Goal: Ask a question

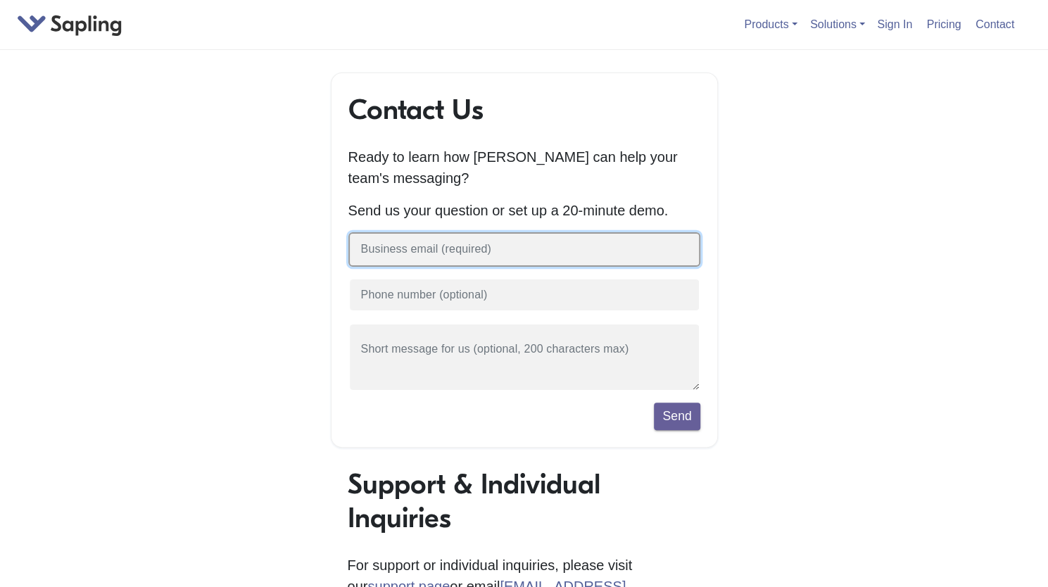
click at [511, 247] on input "text" at bounding box center [524, 249] width 352 height 34
type input "[PERSON_NAME][EMAIL_ADDRESS][DOMAIN_NAME]"
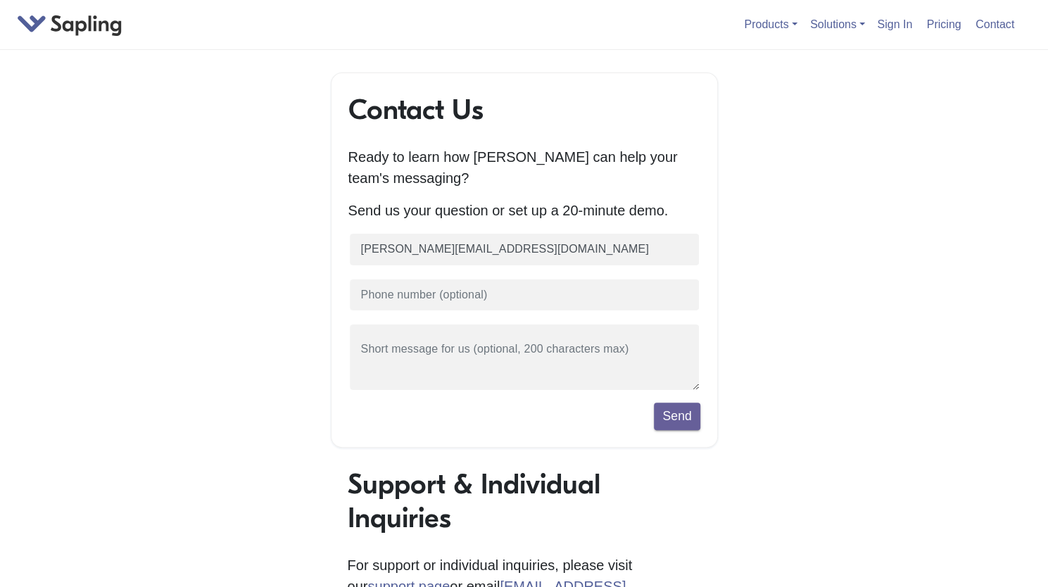
scroll to position [10, 13]
click at [506, 295] on input "text" at bounding box center [524, 295] width 352 height 34
type input "9782703431"
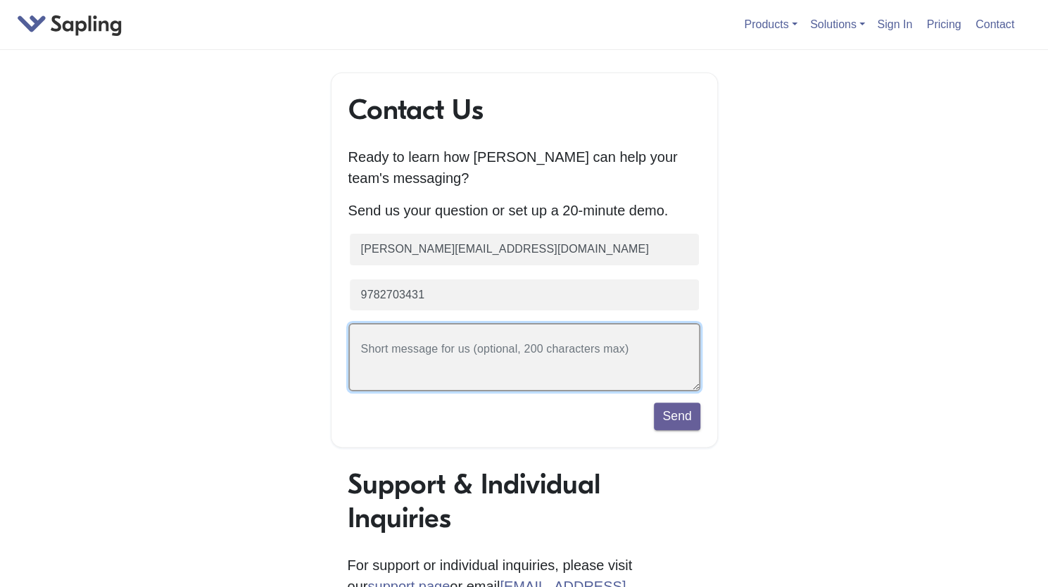
click at [408, 362] on textarea at bounding box center [524, 357] width 352 height 68
type textarea "I need to understand pricing model for groups"
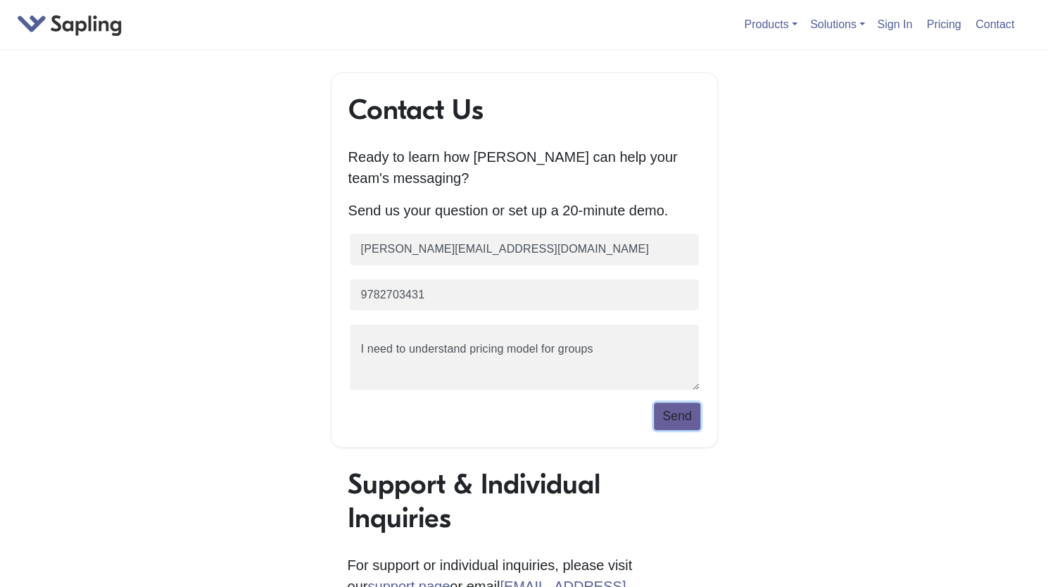
click at [674, 415] on button "Send" at bounding box center [677, 416] width 46 height 27
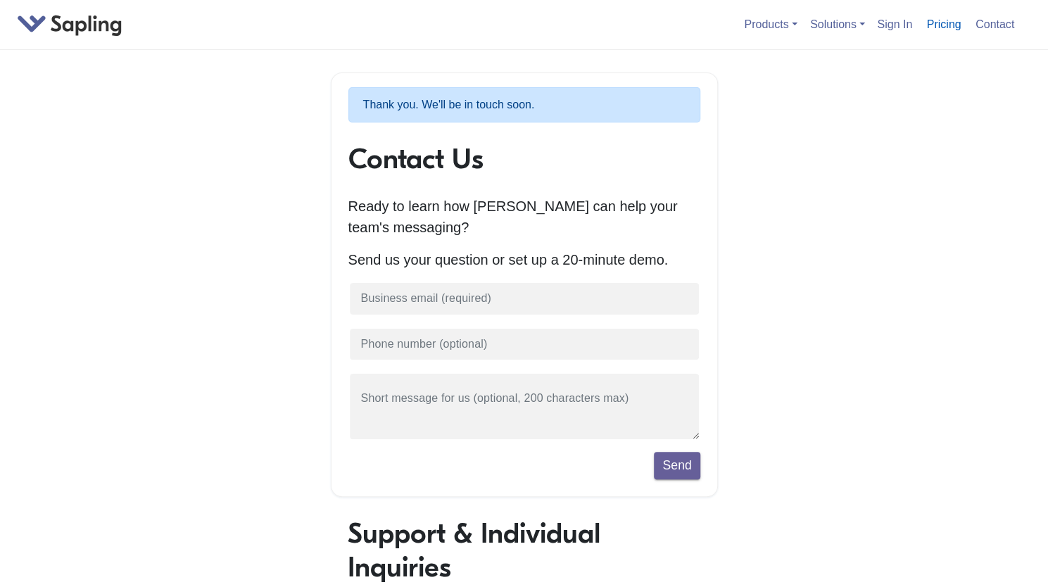
click at [952, 25] on link "Pricing" at bounding box center [944, 24] width 46 height 23
